Goal: Find specific page/section: Find specific page/section

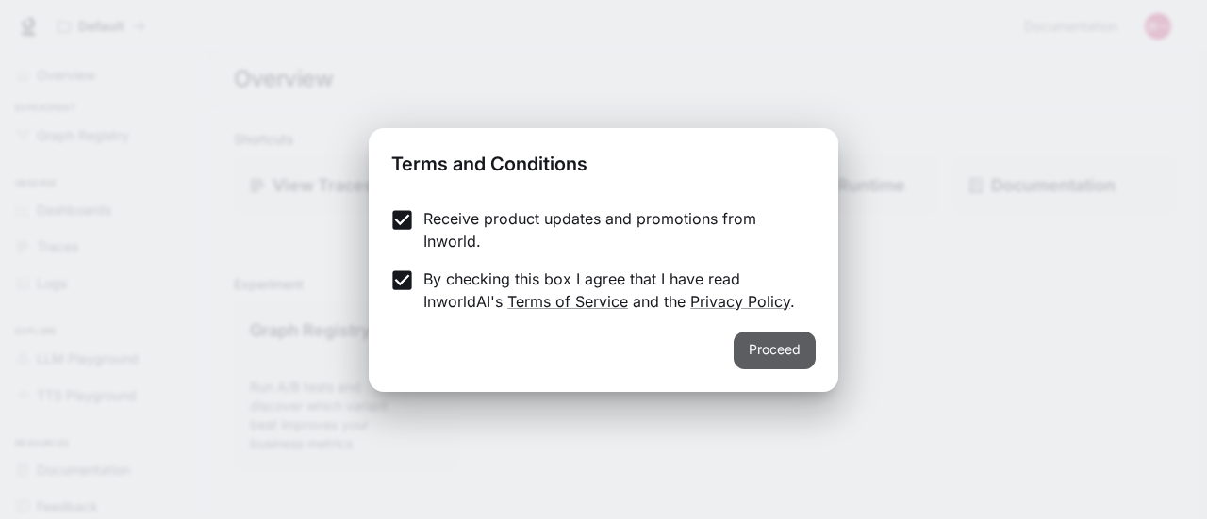
click at [745, 346] on button "Proceed" at bounding box center [774, 351] width 82 height 38
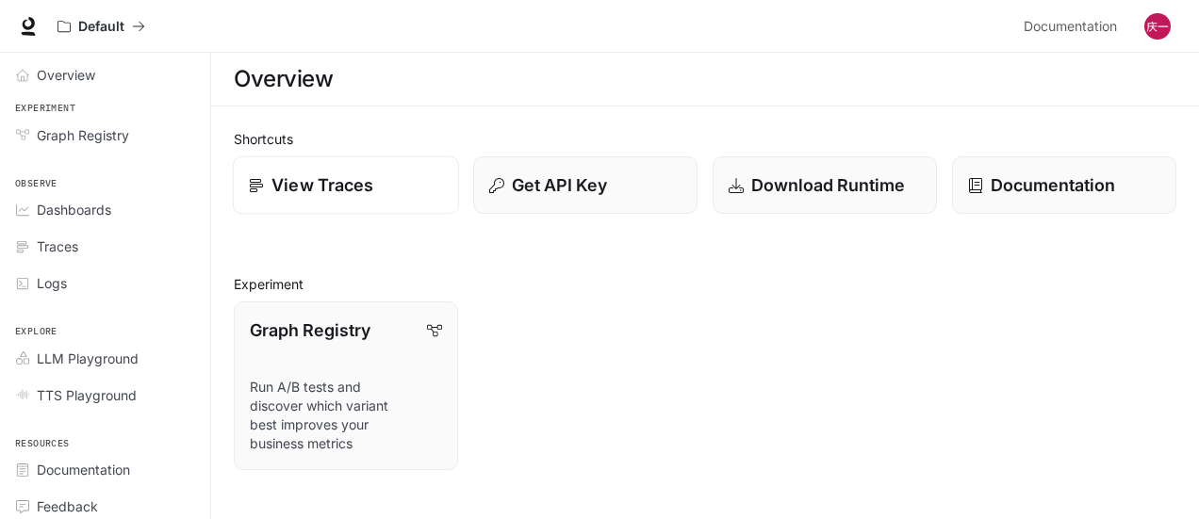
click at [365, 203] on link "View Traces" at bounding box center [346, 186] width 226 height 58
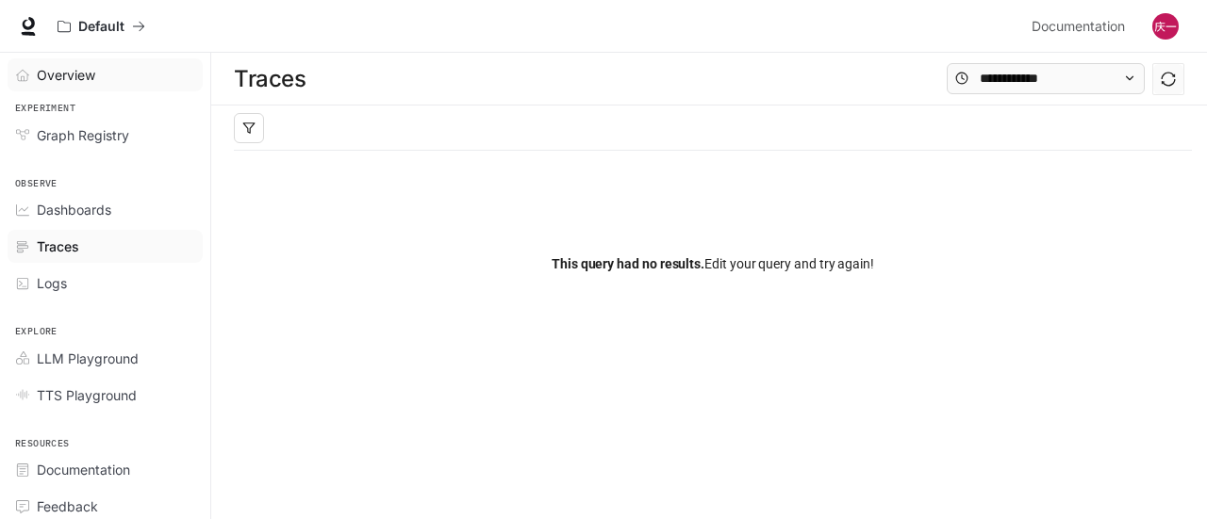
click at [109, 65] on div "Overview" at bounding box center [115, 75] width 157 height 20
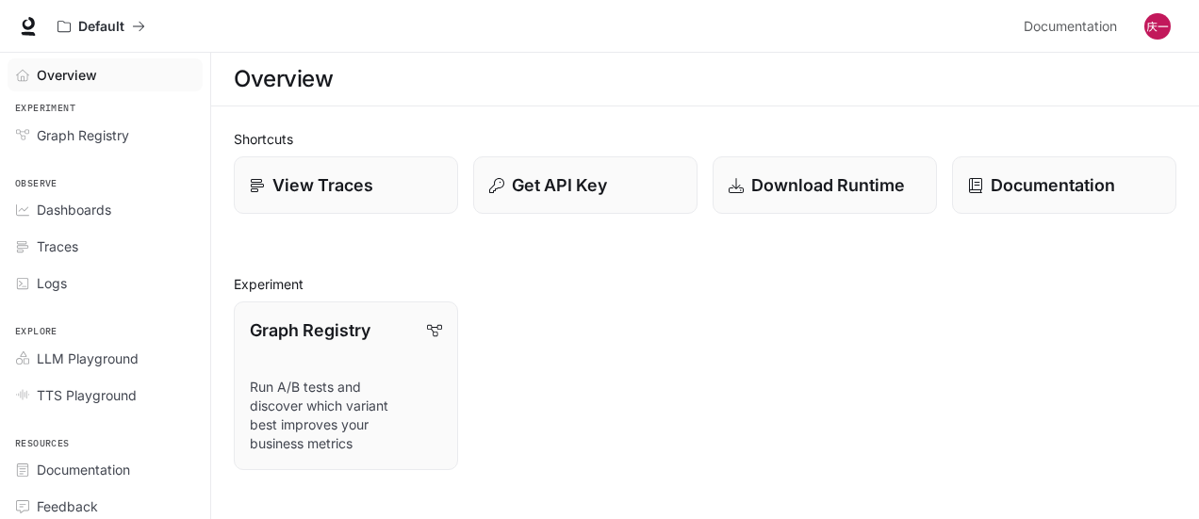
scroll to position [314, 0]
